Goal: Information Seeking & Learning: Learn about a topic

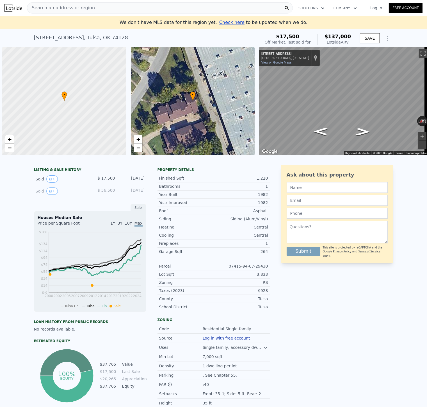
click at [73, 5] on span "Search an address or region" at bounding box center [61, 7] width 68 height 7
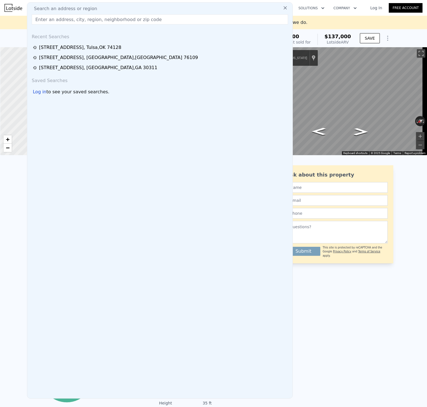
click at [74, 23] on input "text" at bounding box center [160, 19] width 256 height 10
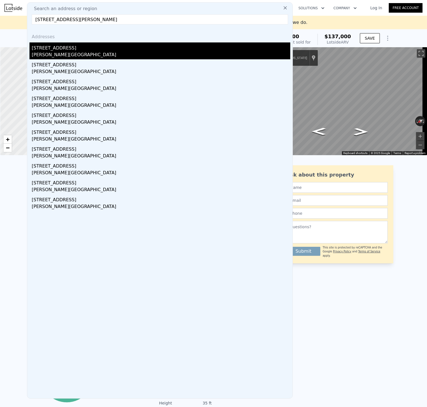
type input "[STREET_ADDRESS][PERSON_NAME]"
click at [69, 46] on div "[STREET_ADDRESS]" at bounding box center [161, 46] width 259 height 9
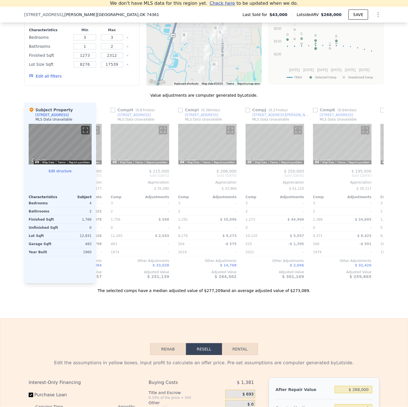
scroll to position [0, 467]
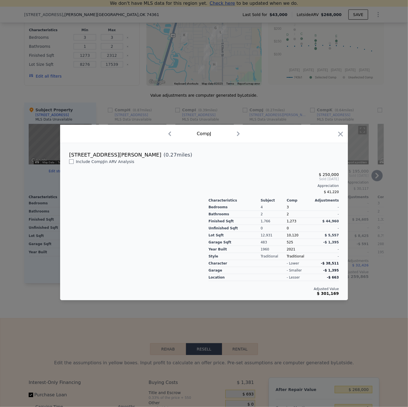
click at [261, 119] on div at bounding box center [204, 203] width 408 height 407
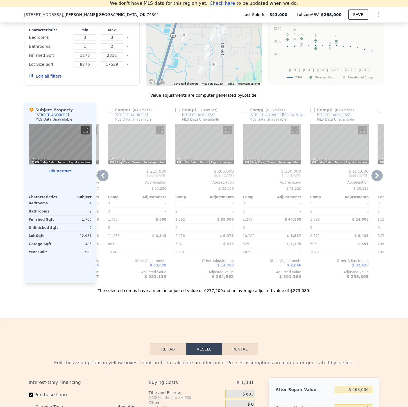
click at [261, 117] on div "[STREET_ADDRESS][PERSON_NAME]" at bounding box center [278, 115] width 58 height 4
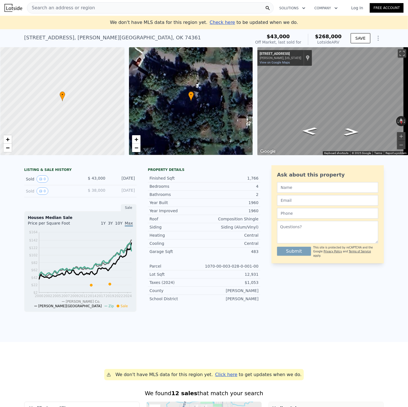
click at [82, 11] on span "Search an address or region" at bounding box center [61, 7] width 68 height 7
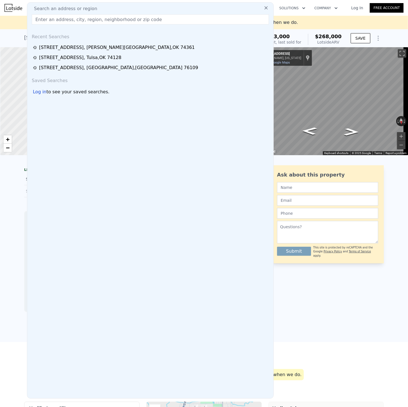
click at [83, 21] on input "text" at bounding box center [150, 19] width 237 height 10
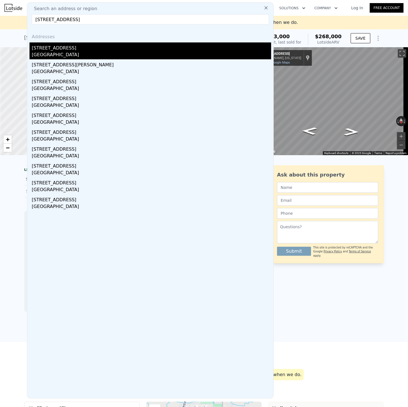
type input "[STREET_ADDRESS]"
click at [79, 48] on div "[STREET_ADDRESS]" at bounding box center [151, 46] width 239 height 9
type input "2"
type input "892"
type input "1315"
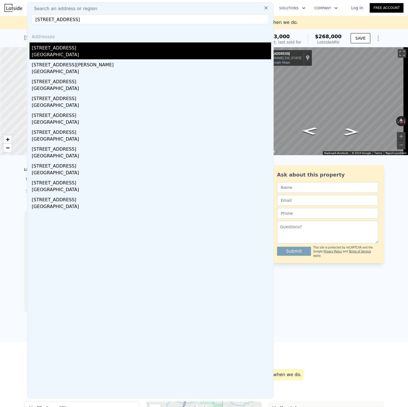
type input "4443.12"
type input "8537.76"
type input "$ 360,000"
type input "5"
type input "$ 189,396"
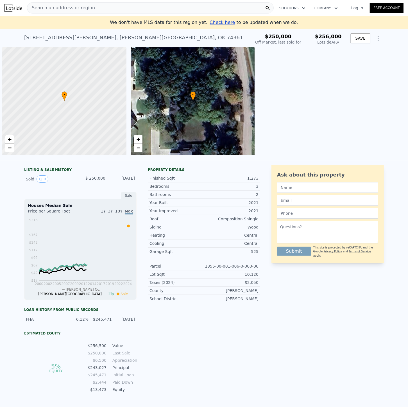
scroll to position [0, 2]
